Goal: Transaction & Acquisition: Book appointment/travel/reservation

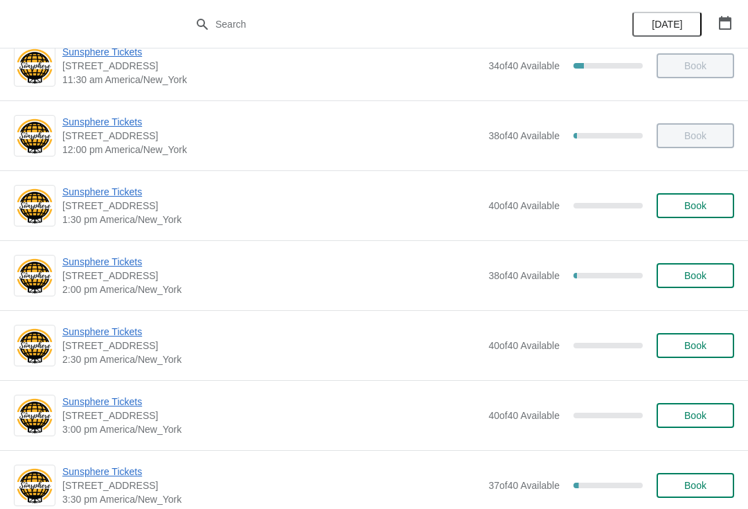
scroll to position [305, 0]
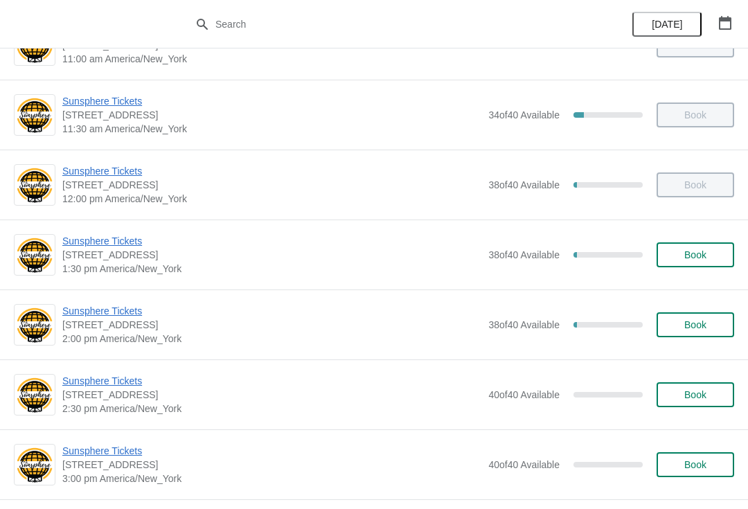
scroll to position [268, 0]
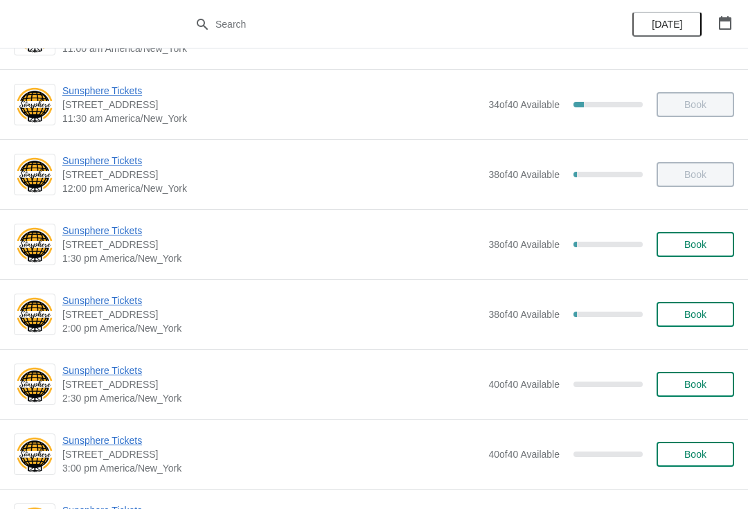
click at [695, 251] on button "Book" at bounding box center [696, 244] width 78 height 25
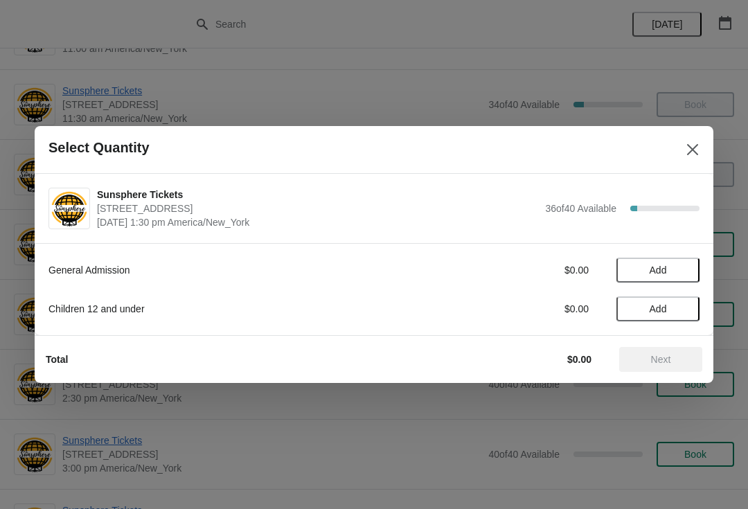
click at [681, 273] on span "Add" at bounding box center [658, 270] width 58 height 11
click at [689, 266] on icon at bounding box center [682, 270] width 15 height 15
click at [675, 356] on span "Next" at bounding box center [660, 359] width 61 height 11
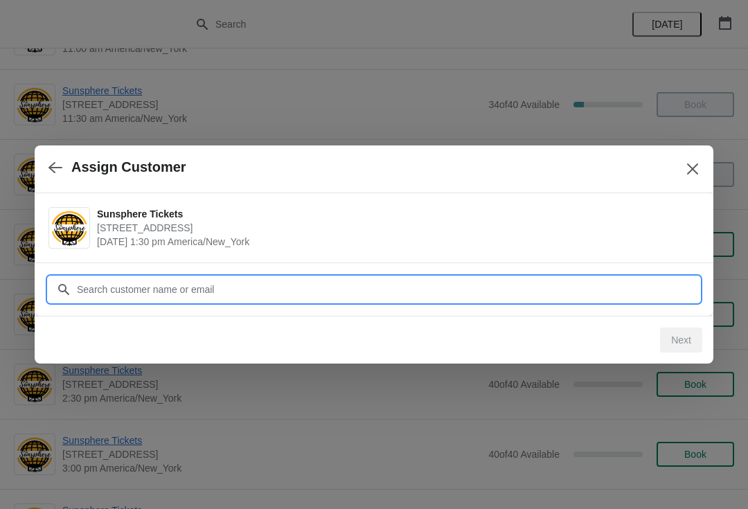
click at [643, 292] on input "Customer" at bounding box center [388, 289] width 624 height 25
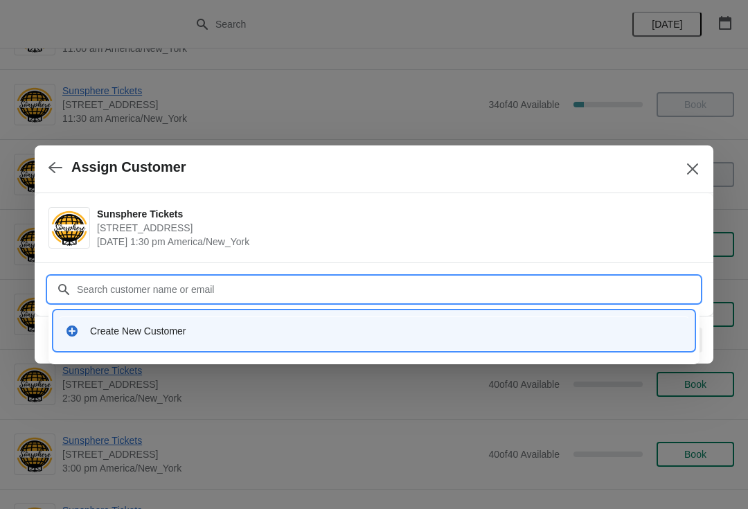
click at [342, 324] on div "Create New Customer" at bounding box center [386, 331] width 593 height 14
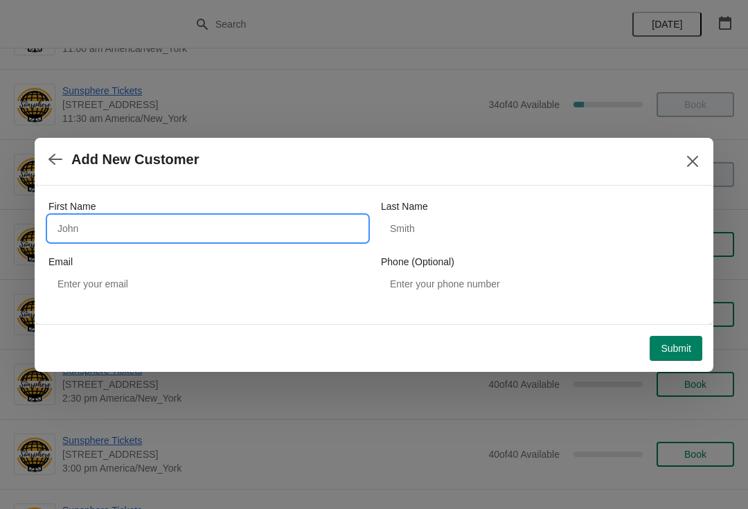
click at [187, 219] on input "First Name" at bounding box center [207, 228] width 319 height 25
type input "W"
click at [674, 330] on div "Submit" at bounding box center [371, 345] width 662 height 30
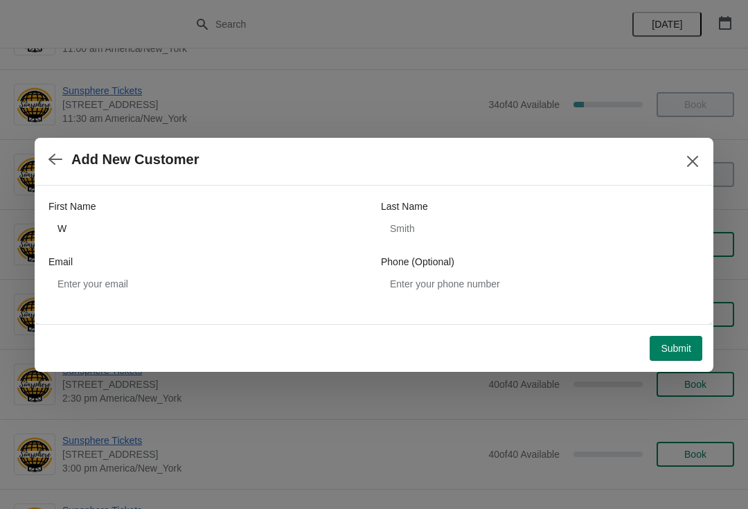
click at [683, 337] on button "Submit" at bounding box center [676, 348] width 53 height 25
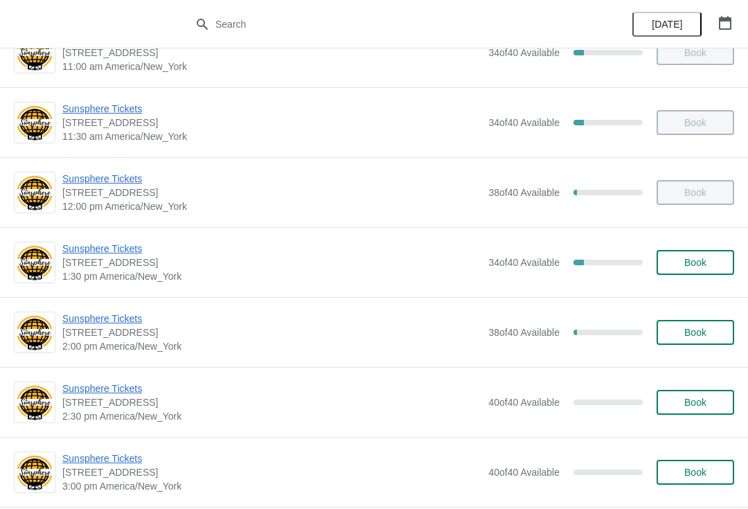
scroll to position [260, 0]
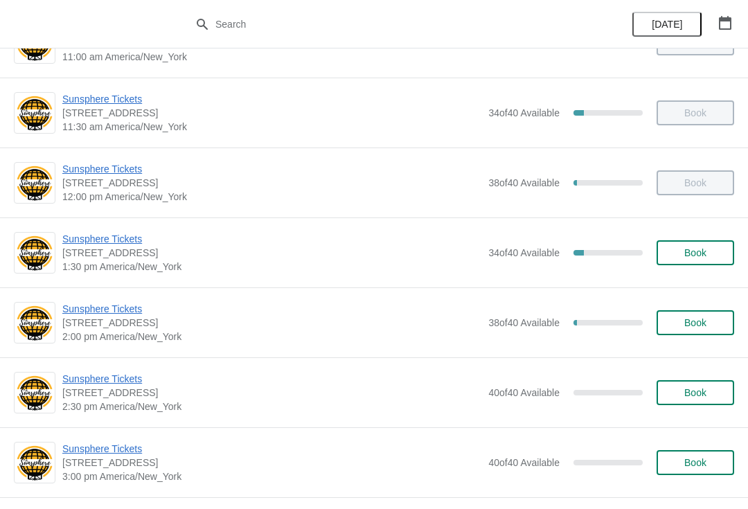
click at [690, 251] on span "Book" at bounding box center [695, 252] width 22 height 11
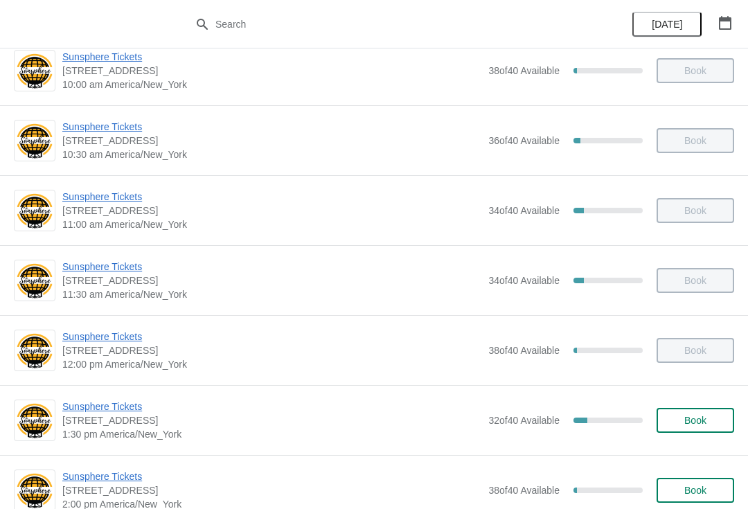
scroll to position [193, 0]
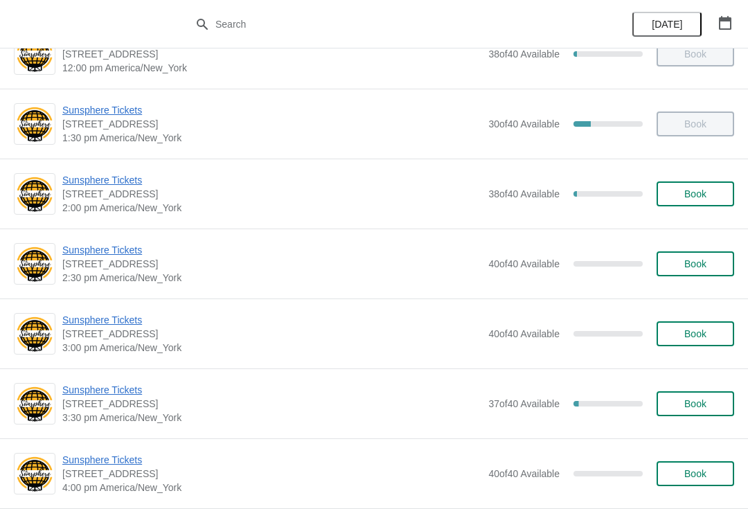
scroll to position [441, 0]
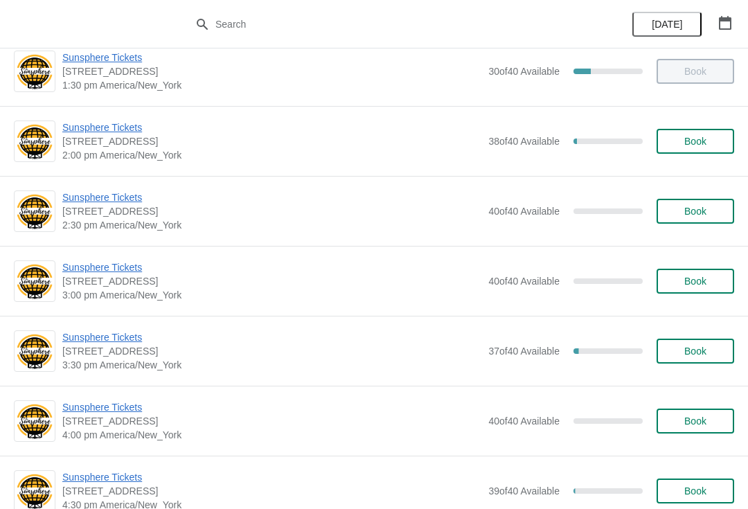
click at [705, 141] on span "Book" at bounding box center [695, 141] width 22 height 11
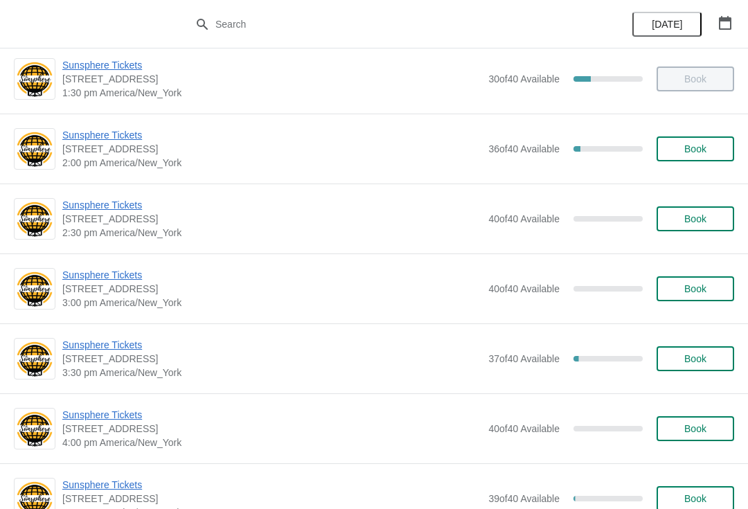
scroll to position [433, 0]
click at [123, 135] on span "Sunsphere Tickets" at bounding box center [271, 136] width 419 height 14
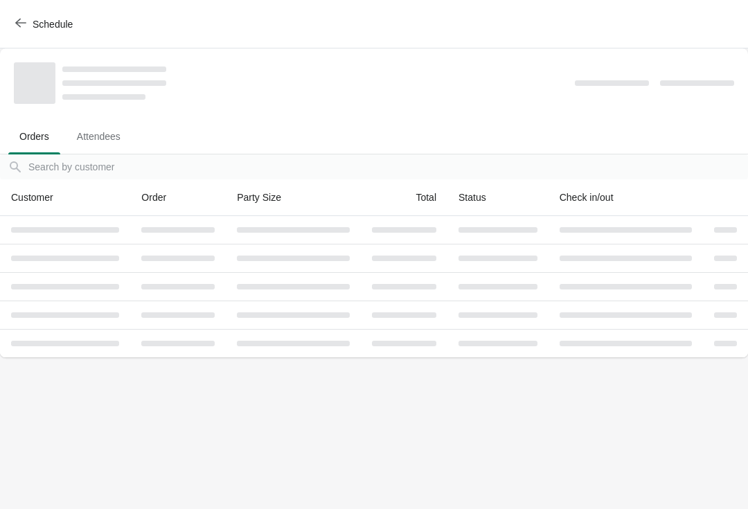
scroll to position [0, 0]
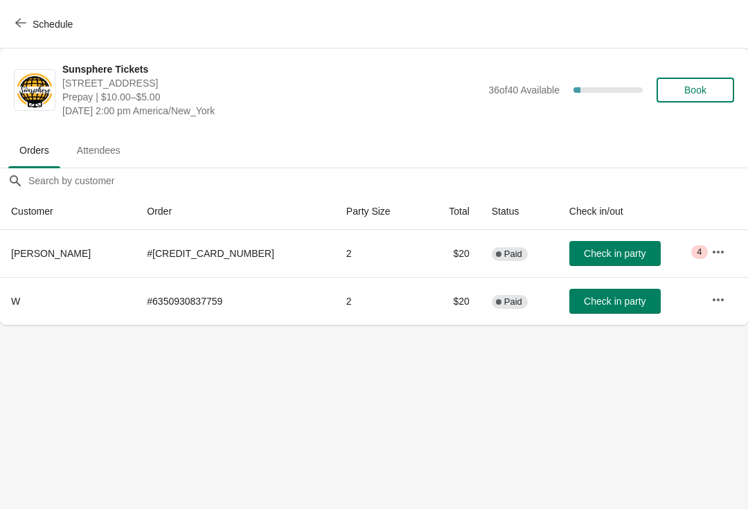
click at [610, 251] on span "Check in party" at bounding box center [615, 253] width 62 height 11
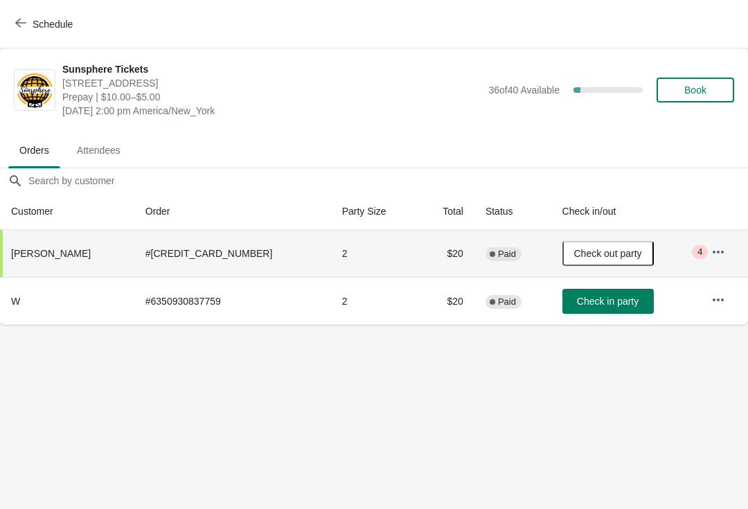
click at [702, 98] on button "Book" at bounding box center [696, 90] width 78 height 25
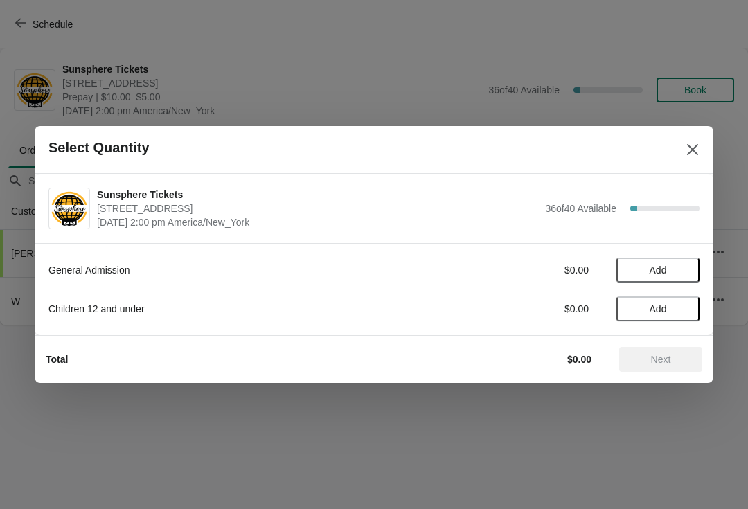
click at [699, 266] on button "Add" at bounding box center [658, 270] width 83 height 25
click at [689, 267] on icon at bounding box center [682, 270] width 15 height 15
click at [684, 271] on icon at bounding box center [682, 270] width 15 height 15
click at [670, 351] on button "Next" at bounding box center [660, 359] width 83 height 25
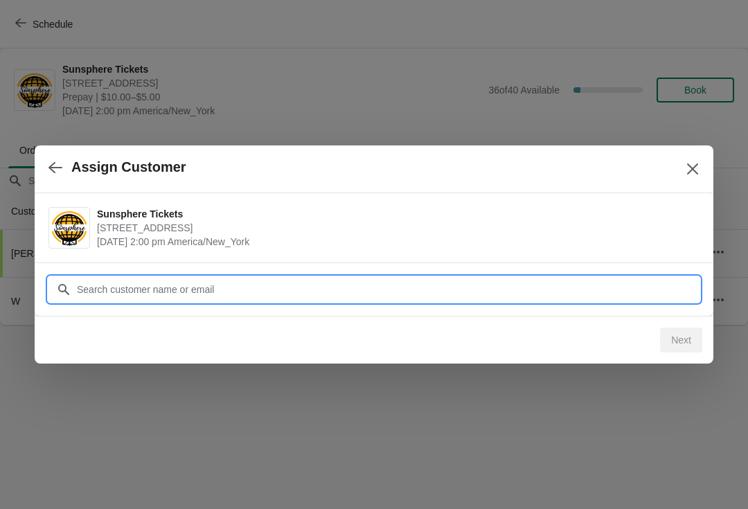
click at [633, 288] on input "Customer" at bounding box center [388, 289] width 624 height 25
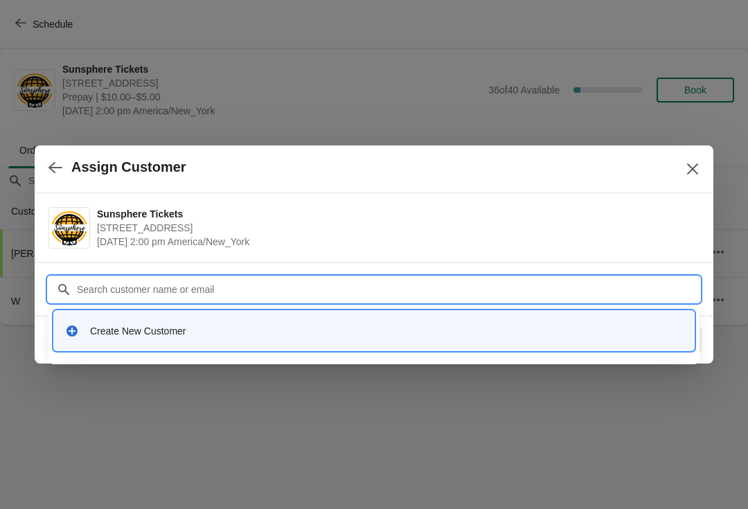
click at [346, 350] on div "Create New Customer" at bounding box center [374, 330] width 640 height 39
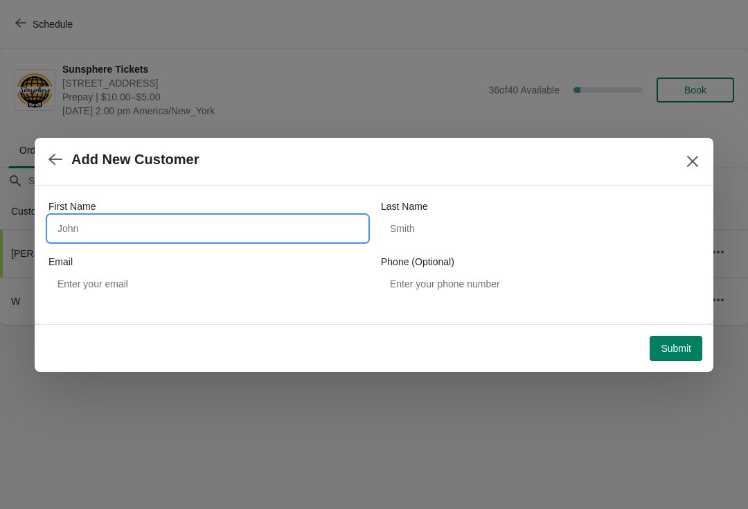
click at [249, 229] on input "First Name" at bounding box center [207, 228] width 319 height 25
type input "W"
click at [674, 337] on button "Submit" at bounding box center [676, 348] width 53 height 25
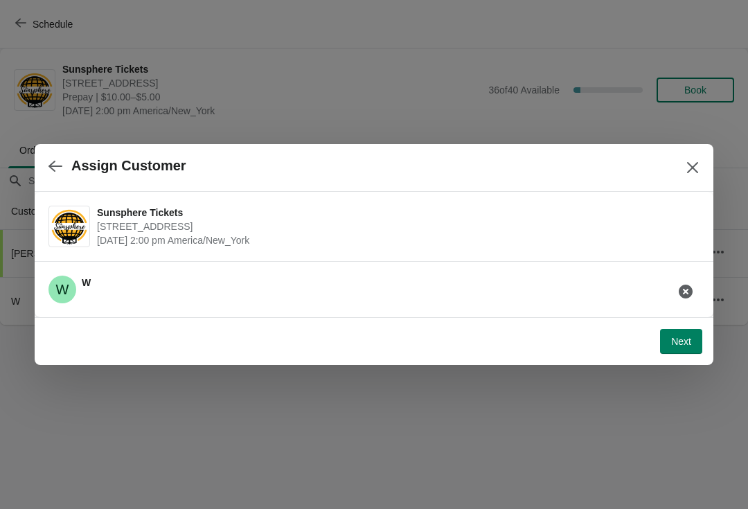
click at [680, 336] on span "Next" at bounding box center [681, 341] width 20 height 11
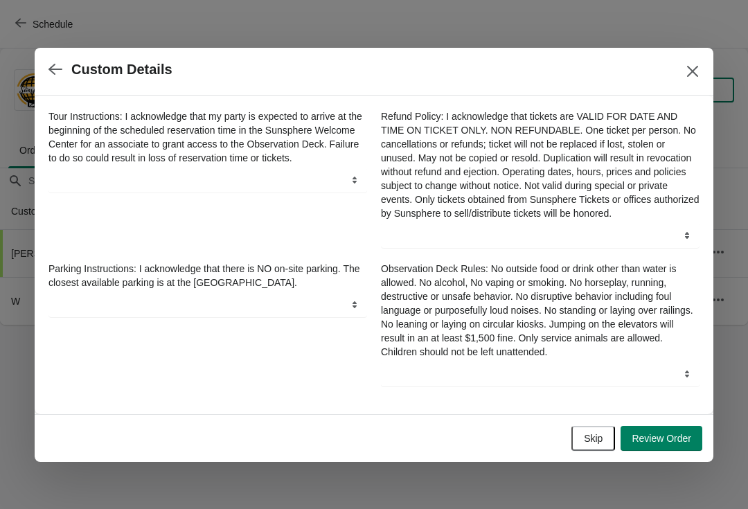
click at [597, 414] on div "Tour Instructions: I acknowledge that my party is expected to arrive at the beg…" at bounding box center [374, 255] width 679 height 319
click at [599, 432] on button "Skip" at bounding box center [594, 438] width 44 height 25
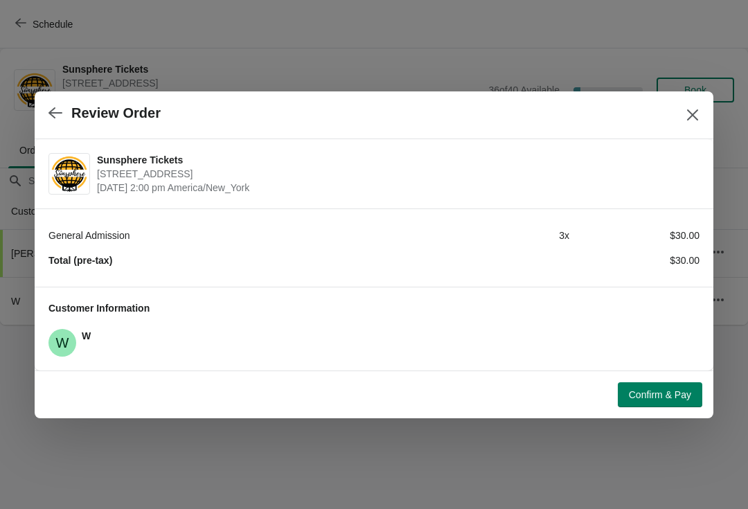
click at [656, 394] on span "Confirm & Pay" at bounding box center [660, 394] width 62 height 11
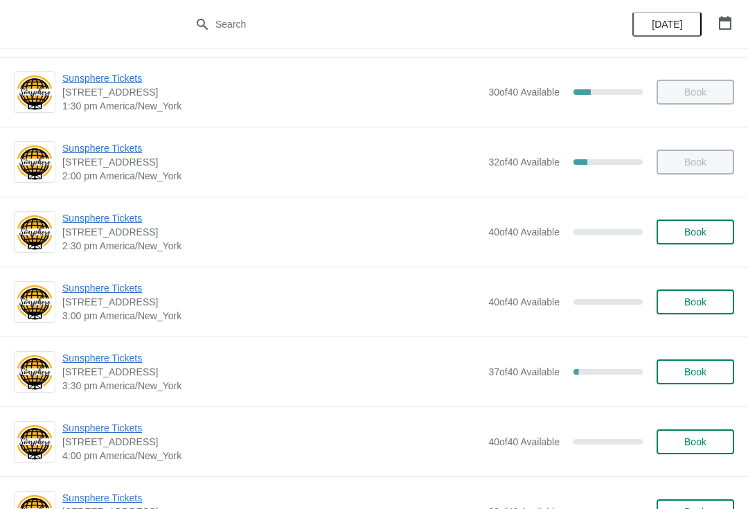
scroll to position [423, 0]
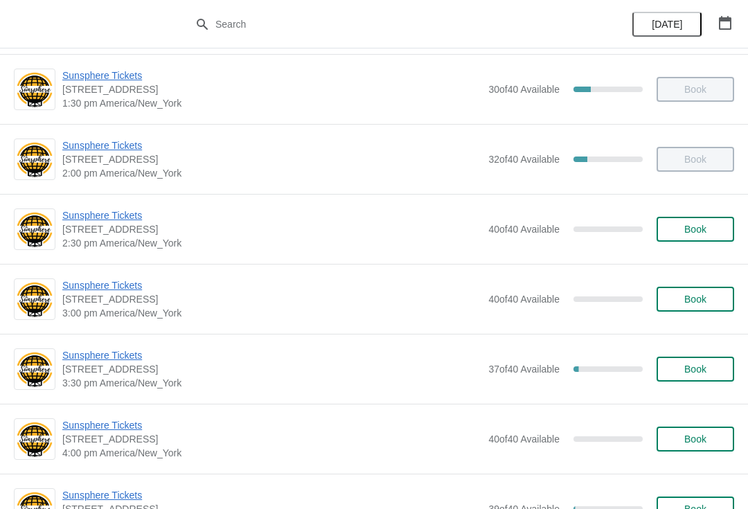
click at [693, 229] on span "Book" at bounding box center [695, 229] width 22 height 11
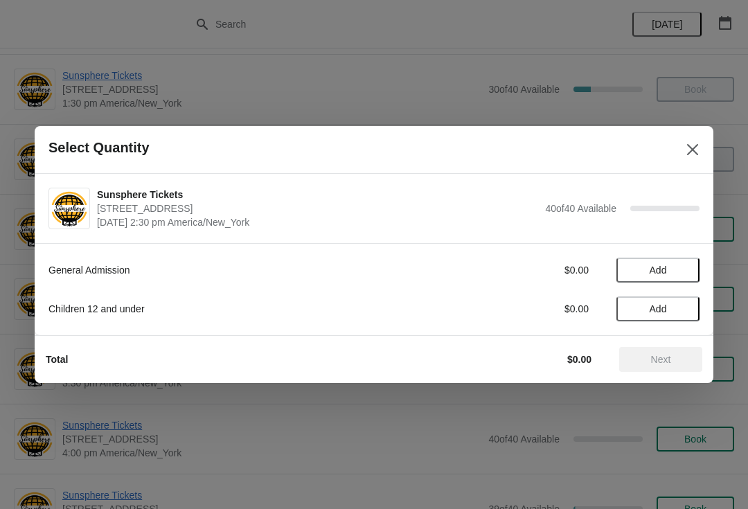
click at [682, 270] on span "Add" at bounding box center [658, 270] width 58 height 11
click at [680, 265] on icon at bounding box center [682, 270] width 15 height 15
click at [689, 276] on icon at bounding box center [682, 270] width 15 height 15
click at [666, 353] on button "Next" at bounding box center [660, 359] width 83 height 25
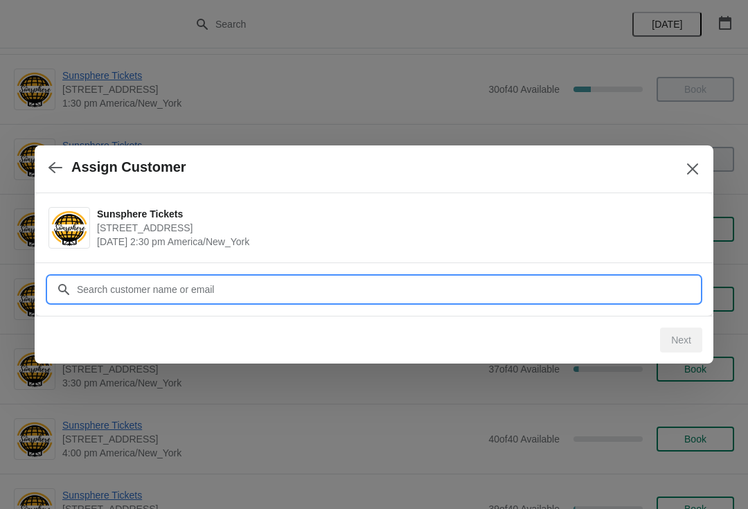
click at [605, 290] on input "Customer" at bounding box center [388, 289] width 624 height 25
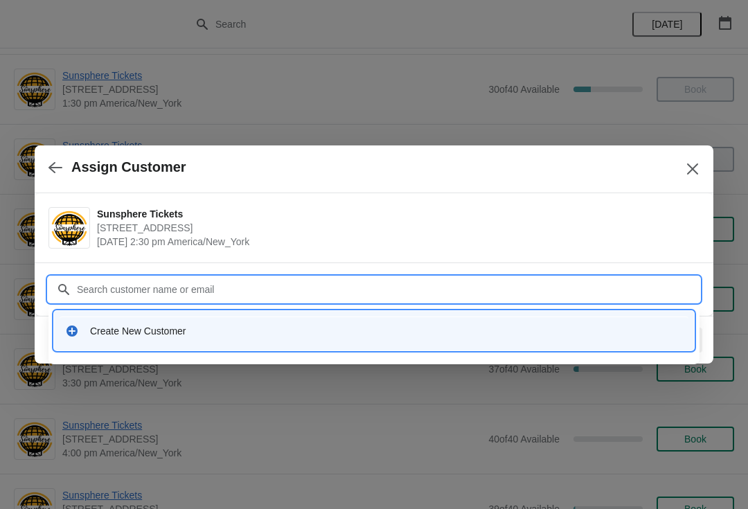
click at [396, 328] on div "Create New Customer" at bounding box center [386, 331] width 593 height 14
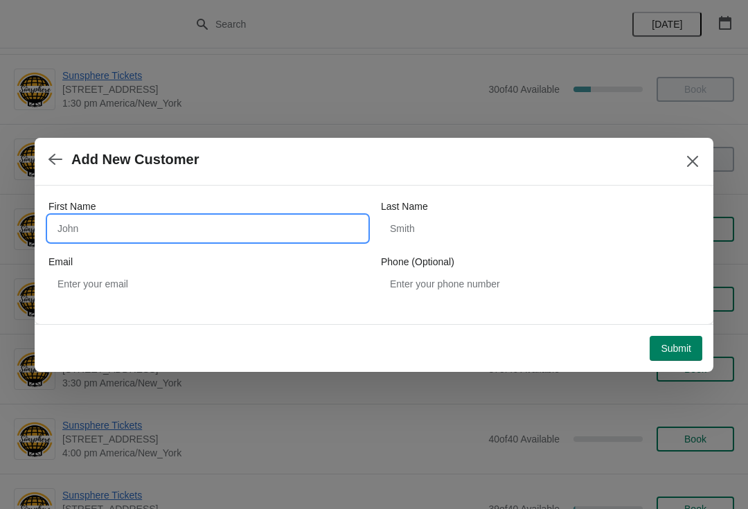
click at [231, 240] on input "First Name" at bounding box center [207, 228] width 319 height 25
type input "W"
click at [671, 336] on button "Submit" at bounding box center [676, 348] width 53 height 25
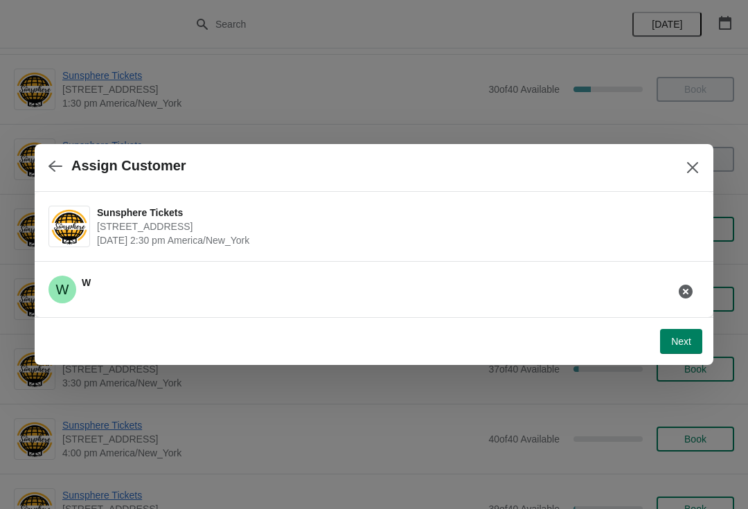
click at [676, 335] on button "Next" at bounding box center [681, 341] width 42 height 25
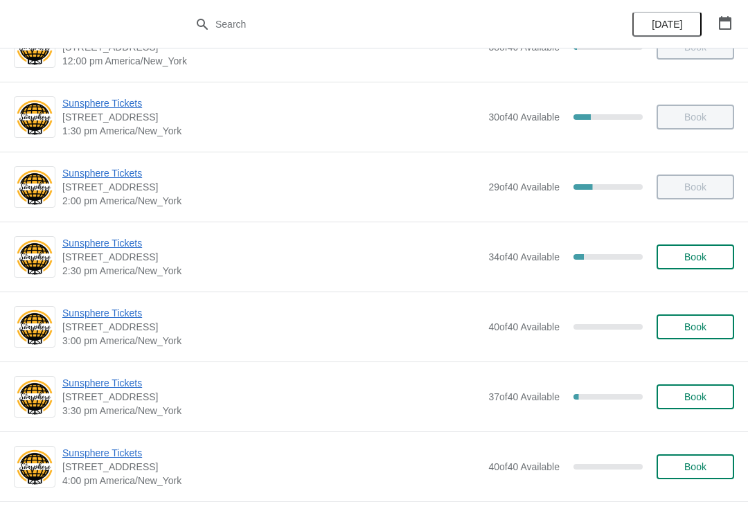
scroll to position [491, 0]
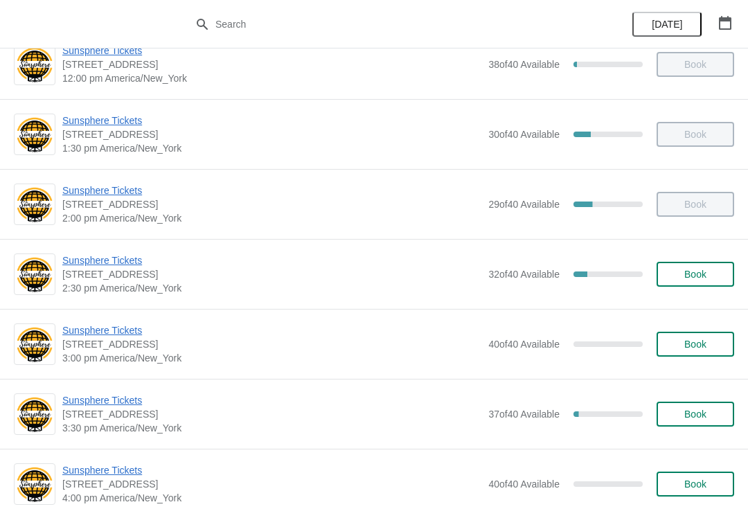
scroll to position [377, 0]
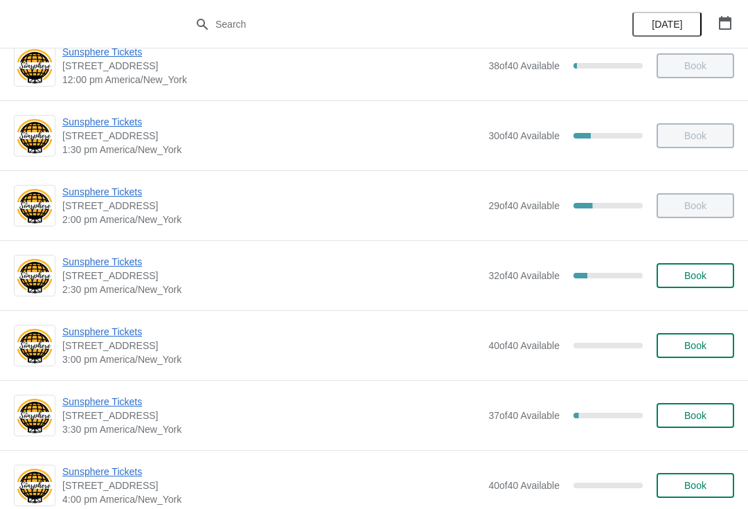
click at [714, 268] on button "Book" at bounding box center [696, 275] width 78 height 25
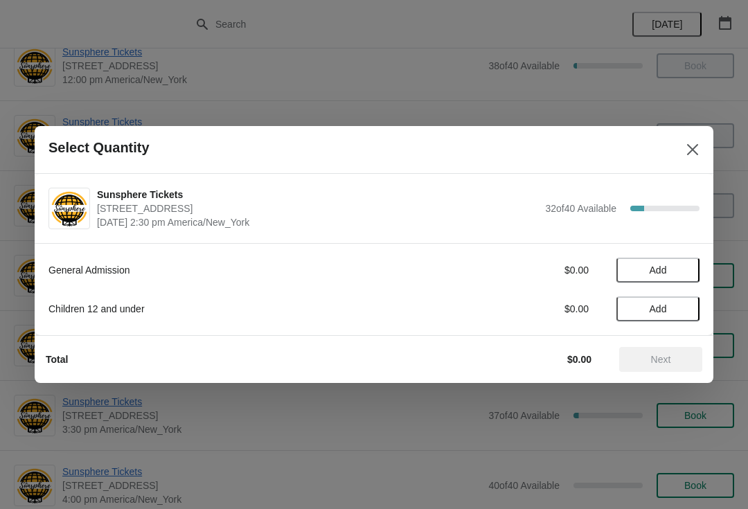
click at [685, 265] on span "Add" at bounding box center [658, 270] width 58 height 11
click at [681, 267] on icon at bounding box center [682, 270] width 15 height 15
click at [668, 344] on div "Total $20.00 Next" at bounding box center [369, 354] width 668 height 36
click at [676, 363] on span "Next" at bounding box center [660, 359] width 61 height 11
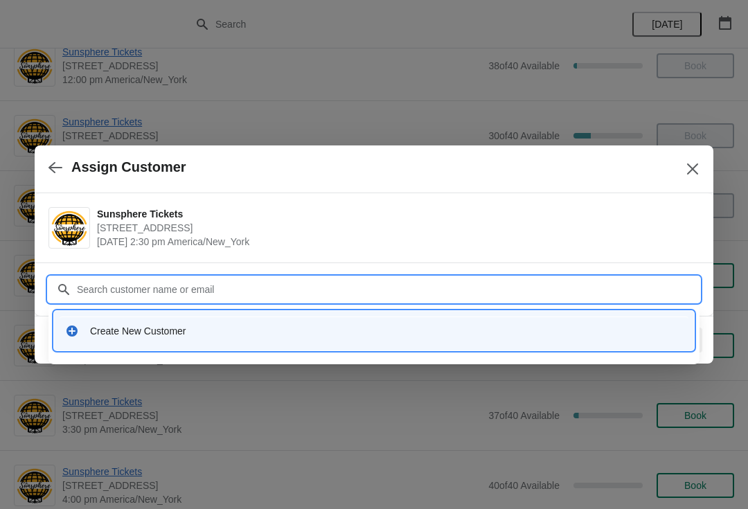
click at [240, 327] on div "Create New Customer" at bounding box center [386, 331] width 593 height 14
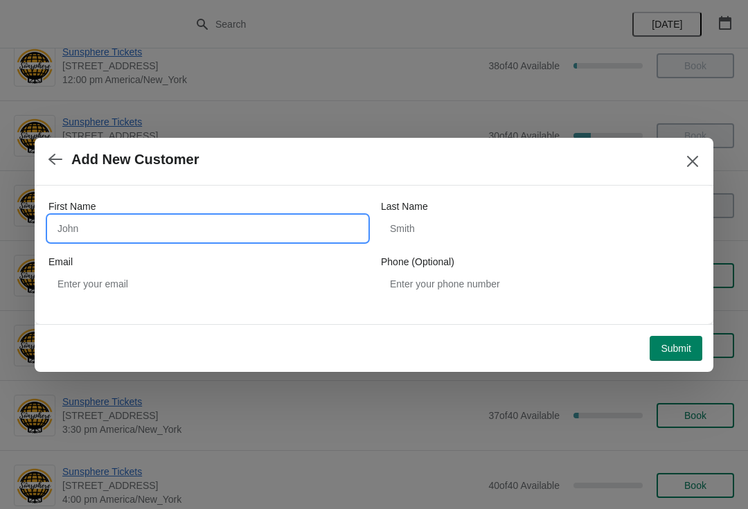
click at [190, 226] on input "First Name" at bounding box center [207, 228] width 319 height 25
type input "W"
click at [677, 336] on button "Submit" at bounding box center [676, 348] width 53 height 25
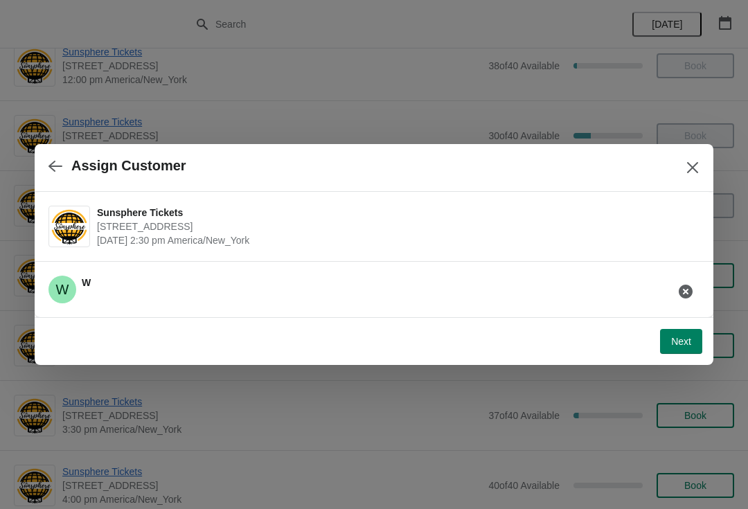
click at [680, 342] on span "Next" at bounding box center [681, 341] width 20 height 11
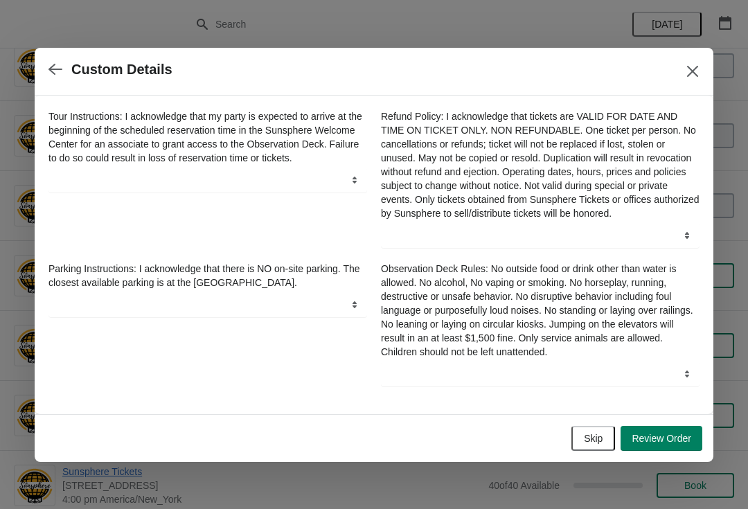
click at [599, 437] on button "Skip" at bounding box center [594, 438] width 44 height 25
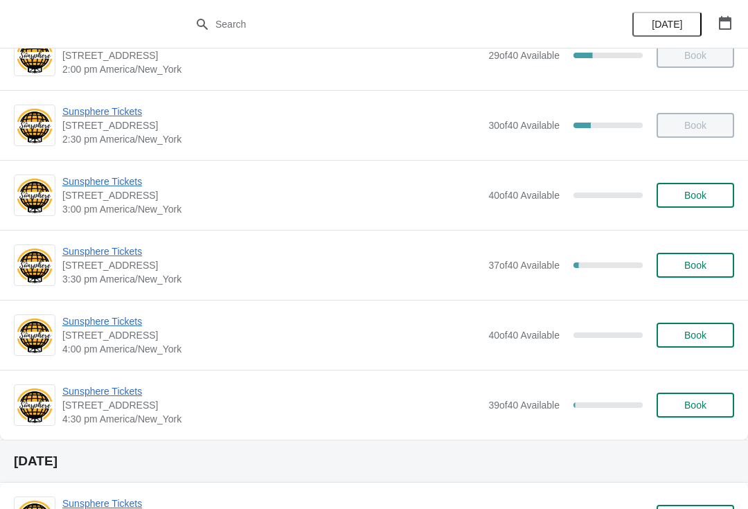
scroll to position [547, 0]
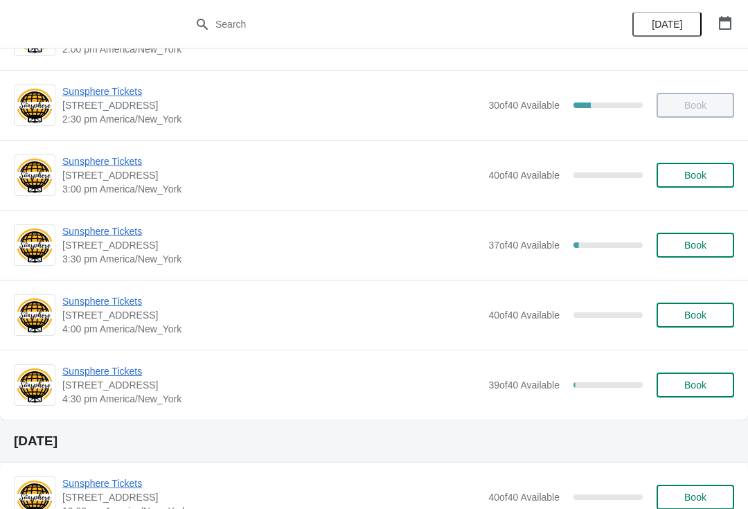
click at [709, 168] on button "Book" at bounding box center [696, 175] width 78 height 25
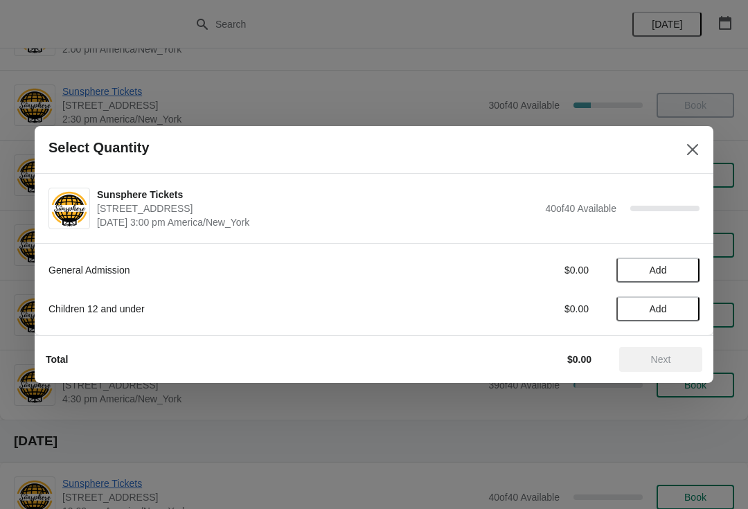
click at [687, 278] on button "Add" at bounding box center [658, 270] width 83 height 25
click at [680, 355] on span "Next" at bounding box center [660, 359] width 61 height 11
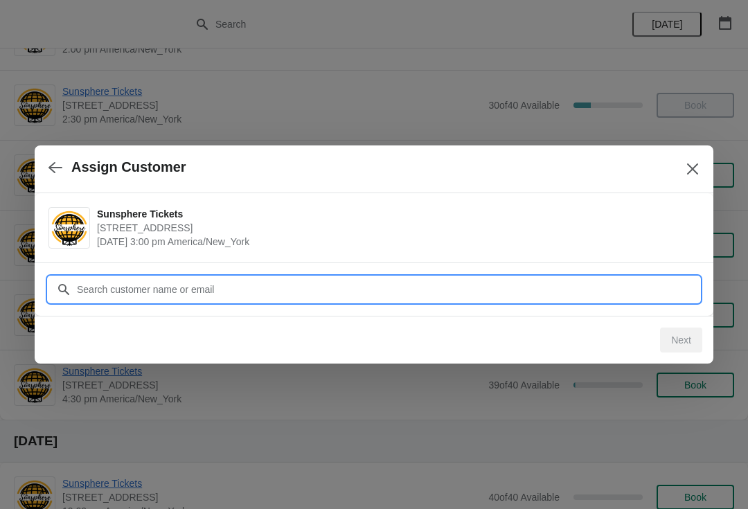
click at [651, 291] on input "Customer" at bounding box center [388, 289] width 624 height 25
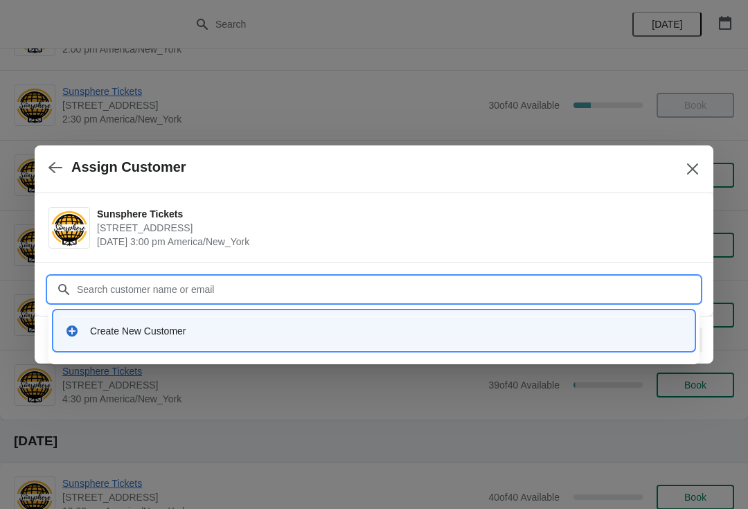
click at [629, 343] on div "Create New Customer" at bounding box center [374, 331] width 629 height 28
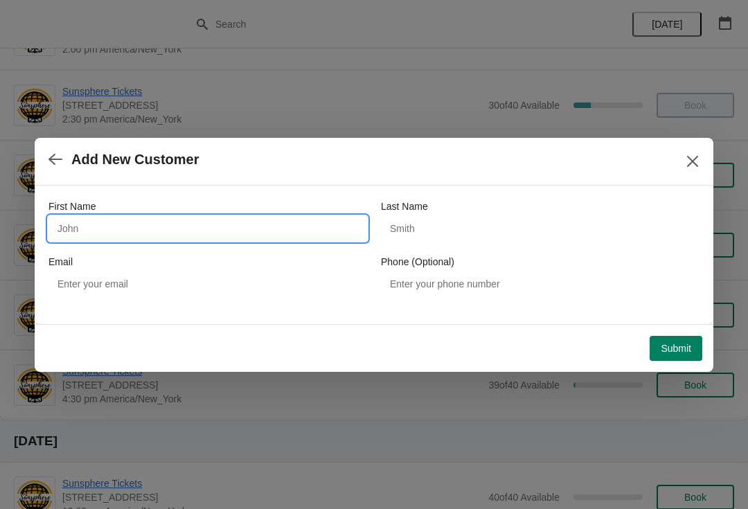
click at [275, 226] on input "First Name" at bounding box center [207, 228] width 319 height 25
type input "W"
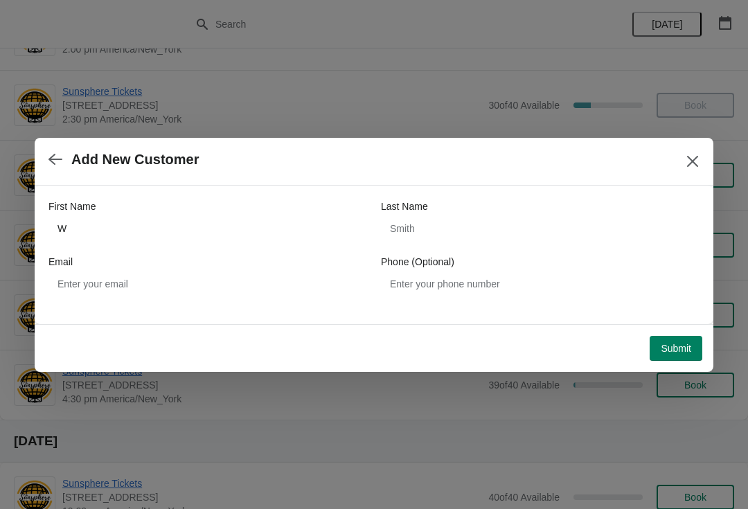
click at [680, 341] on button "Submit" at bounding box center [676, 348] width 53 height 25
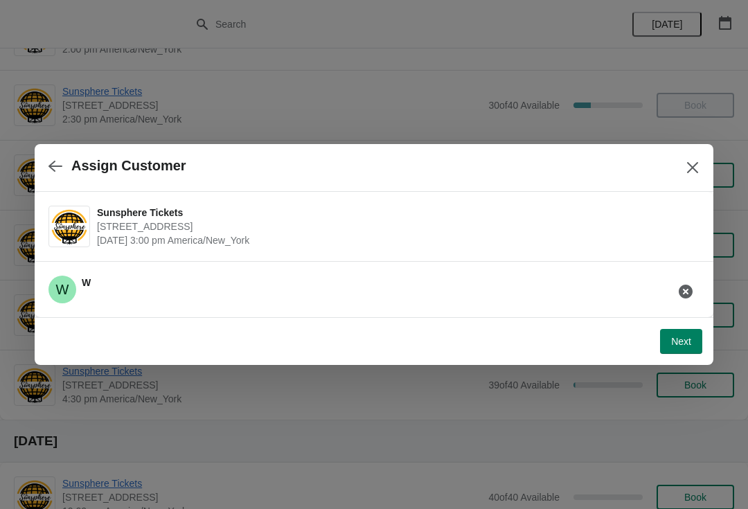
click at [676, 329] on button "Next" at bounding box center [681, 341] width 42 height 25
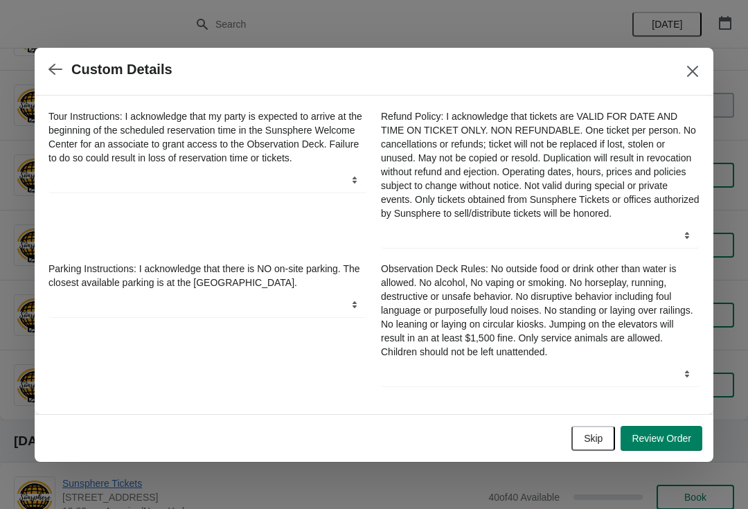
click at [584, 442] on span "Skip" at bounding box center [593, 438] width 19 height 11
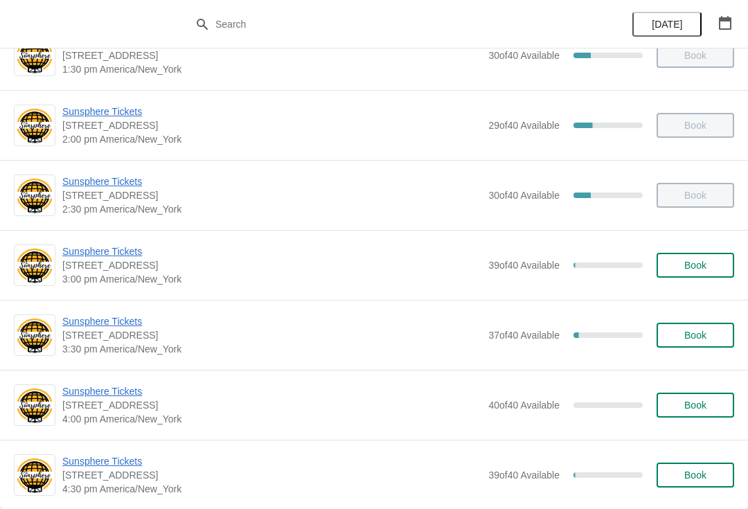
scroll to position [459, 0]
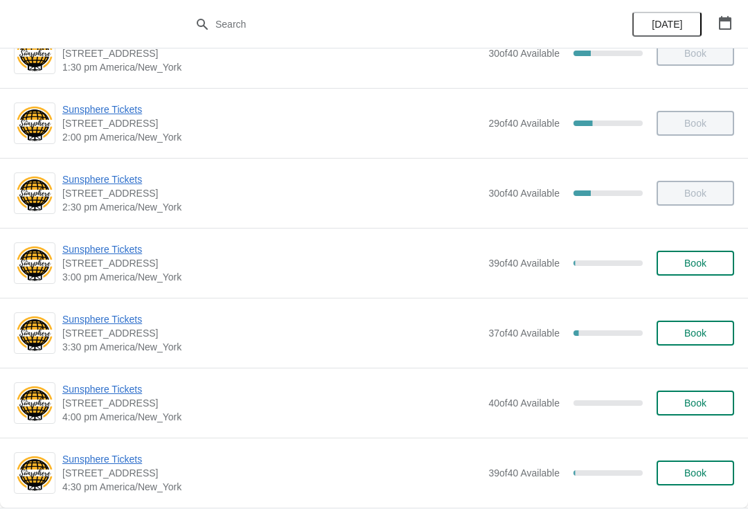
click at [124, 324] on span "Sunsphere Tickets" at bounding box center [271, 319] width 419 height 14
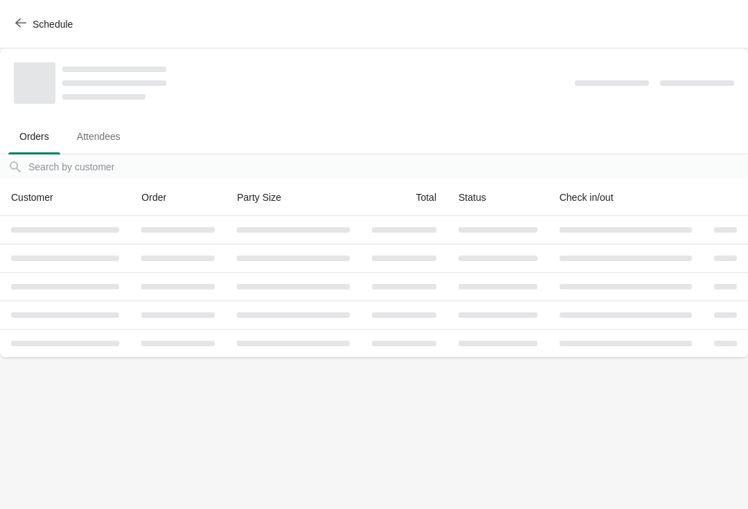
scroll to position [0, 0]
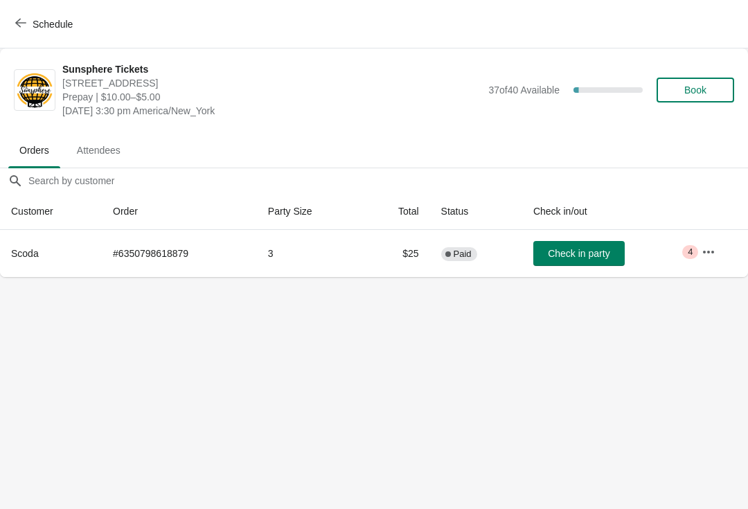
click at [597, 264] on button "Check in party" at bounding box center [578, 253] width 91 height 25
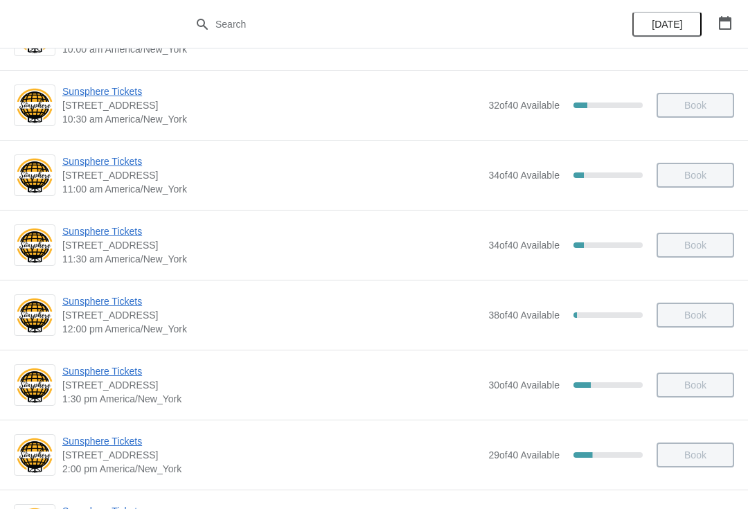
scroll to position [250, 0]
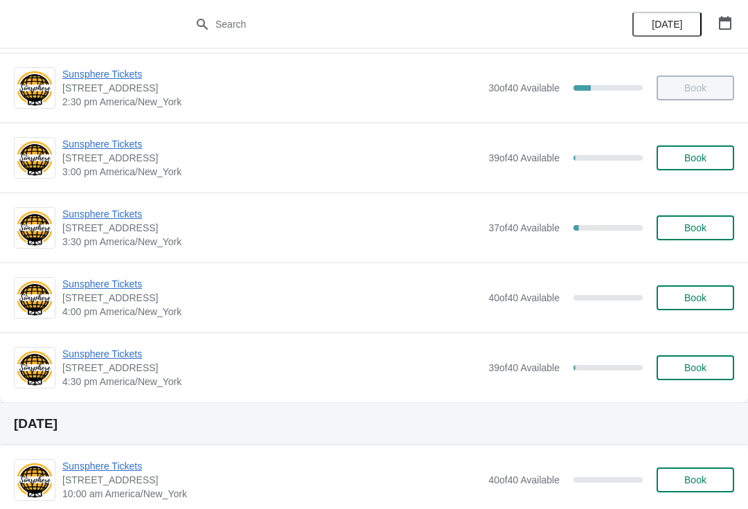
scroll to position [565, 0]
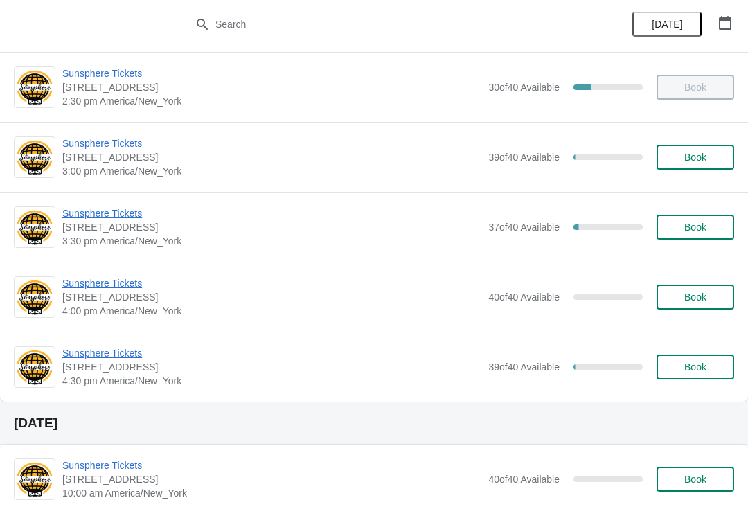
click at [689, 161] on span "Book" at bounding box center [695, 157] width 22 height 11
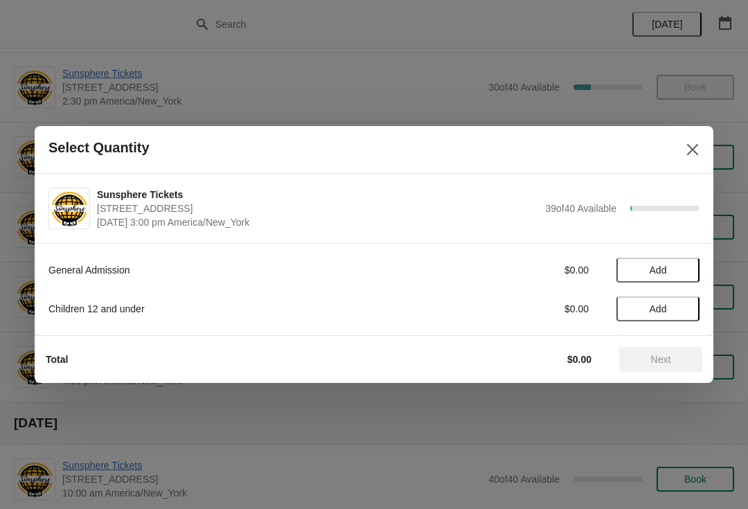
click at [685, 270] on span "Add" at bounding box center [658, 270] width 58 height 11
click at [676, 355] on span "Next" at bounding box center [660, 359] width 61 height 11
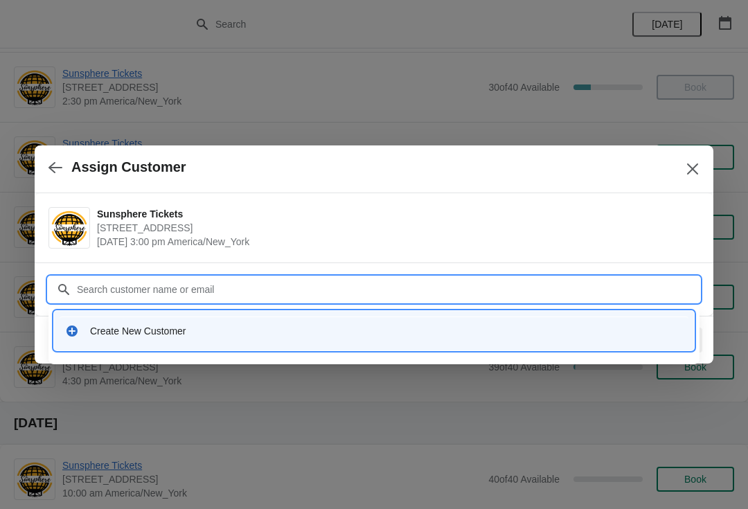
click at [304, 330] on div "Create New Customer" at bounding box center [386, 331] width 593 height 14
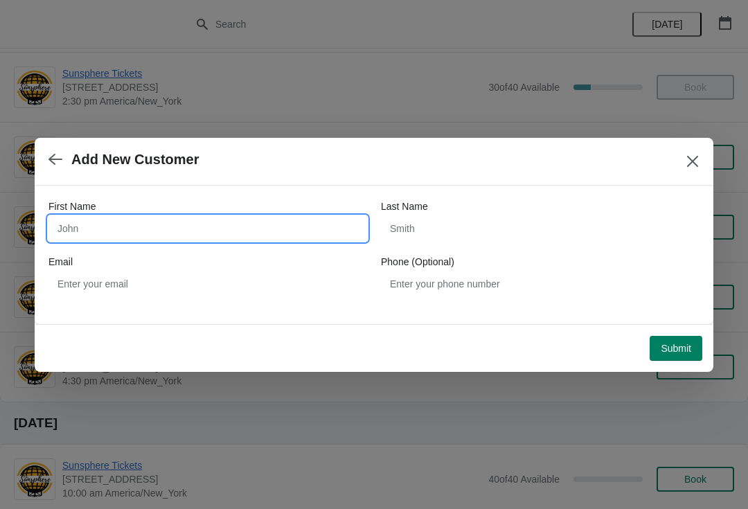
click at [163, 240] on input "First Name" at bounding box center [207, 228] width 319 height 25
type input "W"
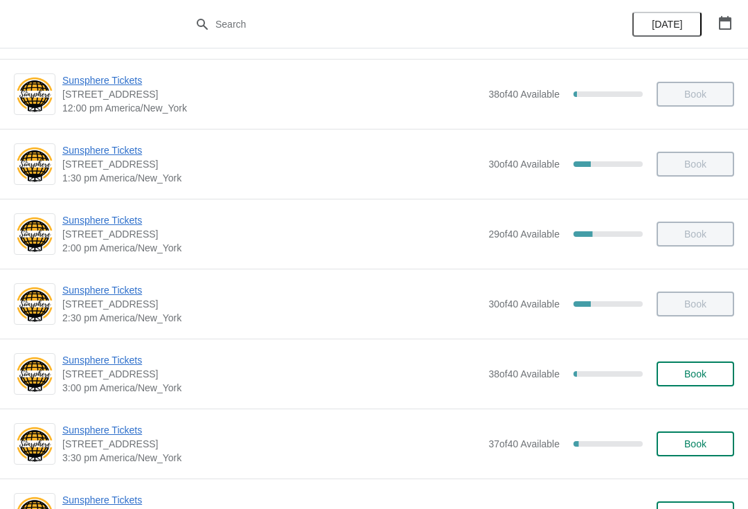
scroll to position [348, 0]
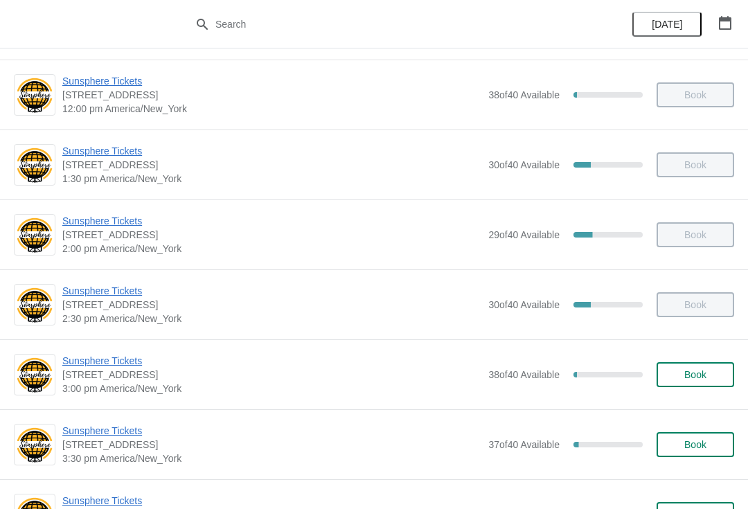
click at [700, 380] on span "Book" at bounding box center [695, 374] width 22 height 11
